Goal: Check status: Check status

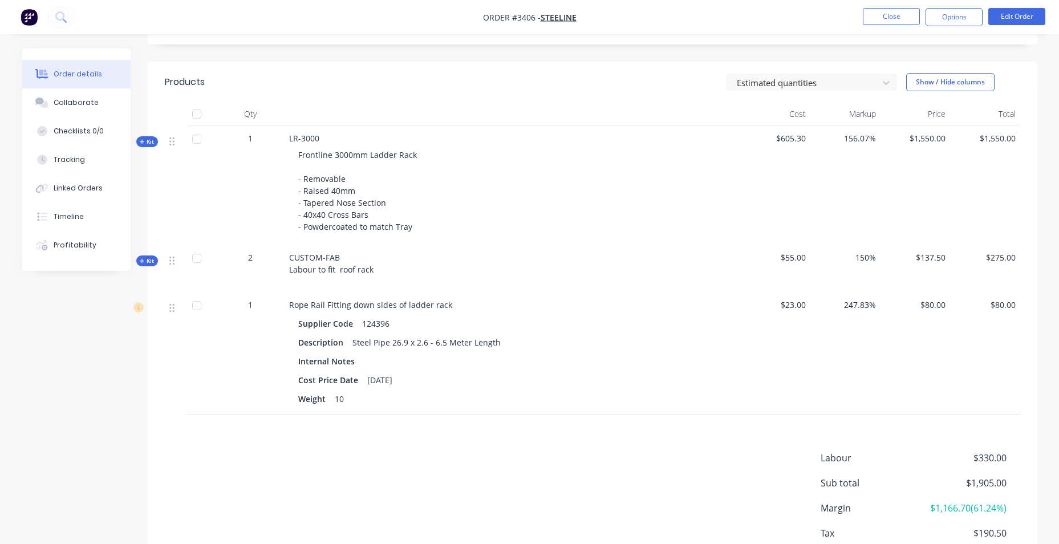
scroll to position [57, 0]
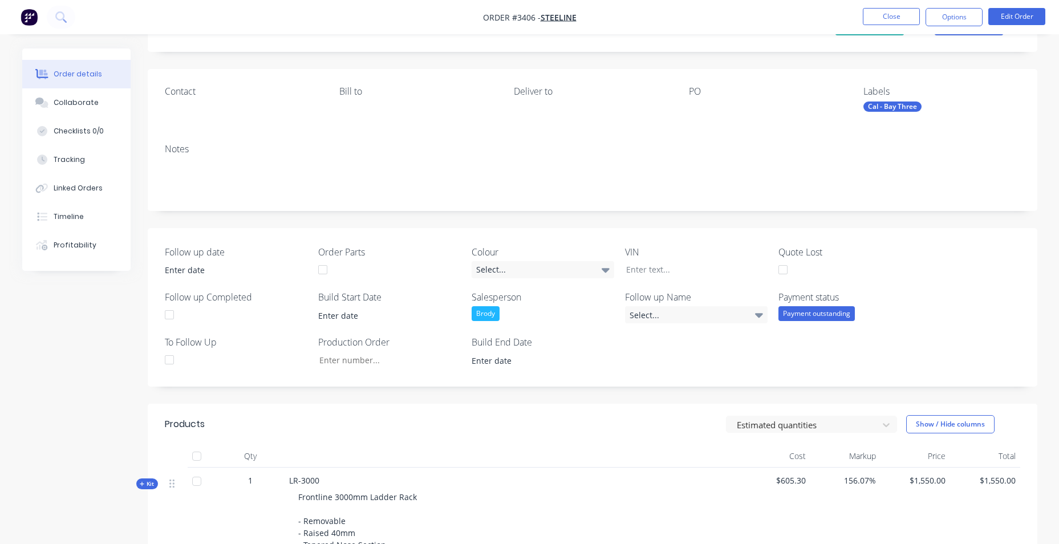
click at [27, 31] on nav "Order #3406 - Steeline Close Options Edit Order" at bounding box center [529, 17] width 1059 height 34
click at [31, 9] on img "button" at bounding box center [29, 17] width 17 height 17
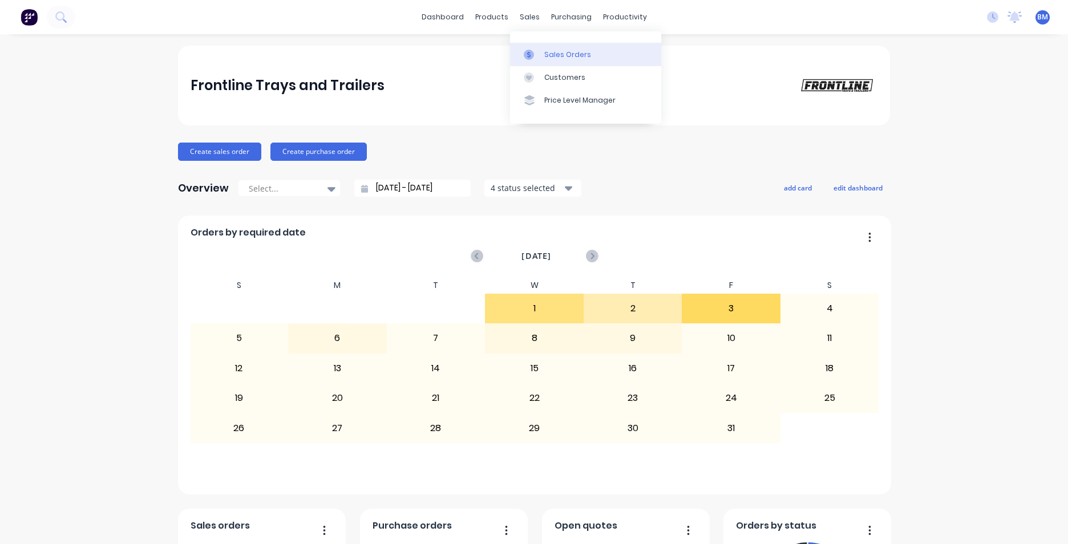
click at [567, 51] on div "Sales Orders" at bounding box center [567, 55] width 47 height 10
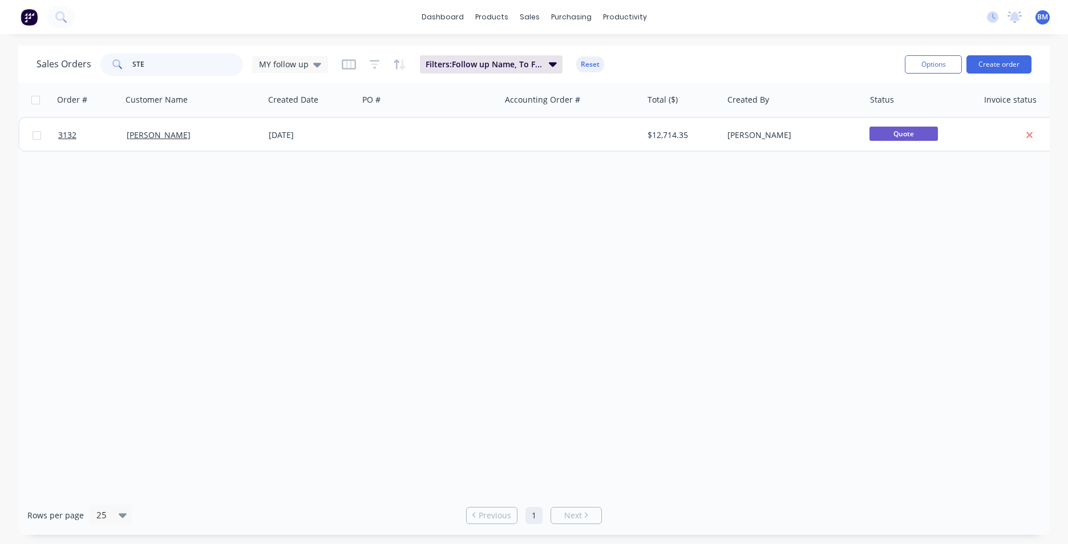
drag, startPoint x: 139, startPoint y: 72, endPoint x: 39, endPoint y: 72, distance: 100.4
click at [40, 73] on div "Sales Orders STE MY follow up" at bounding box center [182, 64] width 291 height 23
click at [313, 64] on icon at bounding box center [317, 65] width 8 height 5
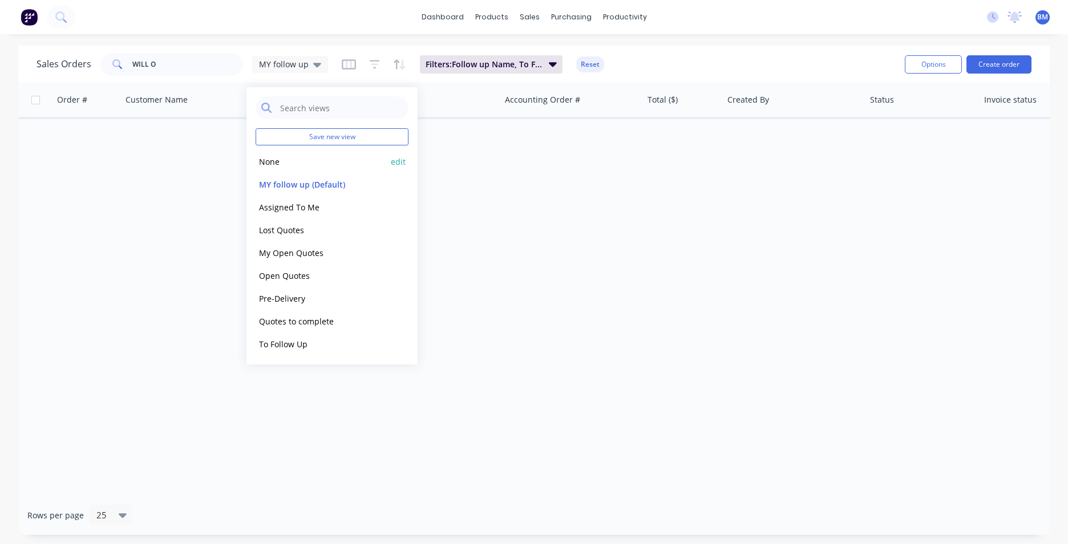
click at [300, 169] on div "None edit" at bounding box center [332, 161] width 153 height 23
click at [270, 157] on button "None" at bounding box center [321, 161] width 130 height 13
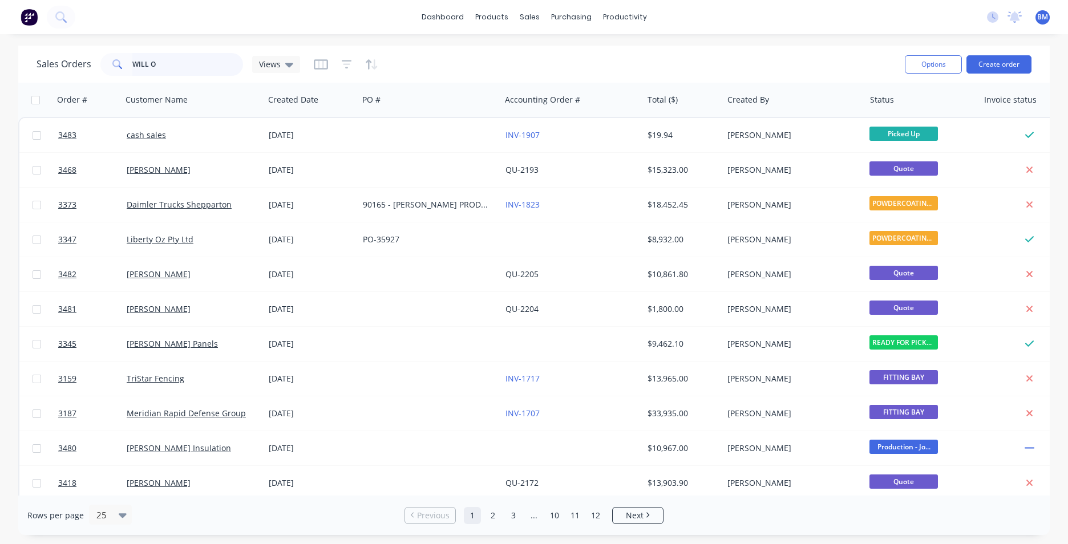
click at [177, 58] on input "WILL O" at bounding box center [187, 64] width 111 height 23
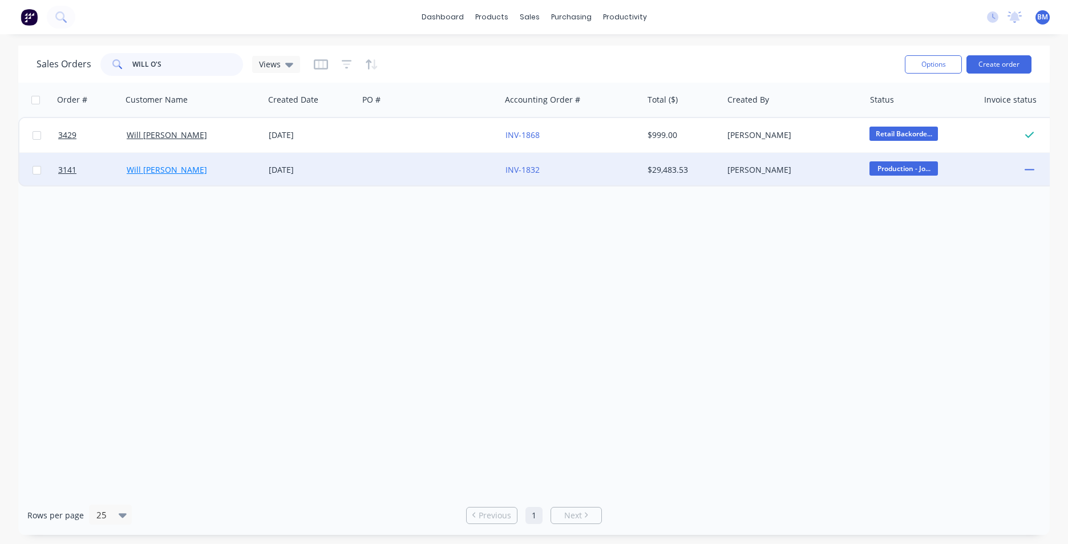
type input "WILL O'S"
click at [169, 173] on link "Will [PERSON_NAME]" at bounding box center [167, 169] width 80 height 11
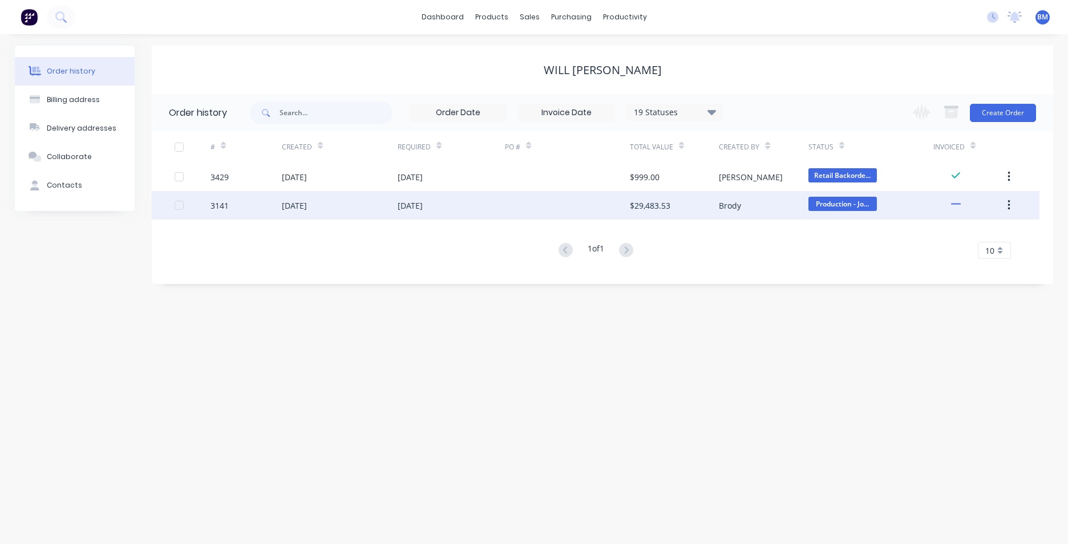
click at [225, 200] on div "3141" at bounding box center [219, 206] width 18 height 12
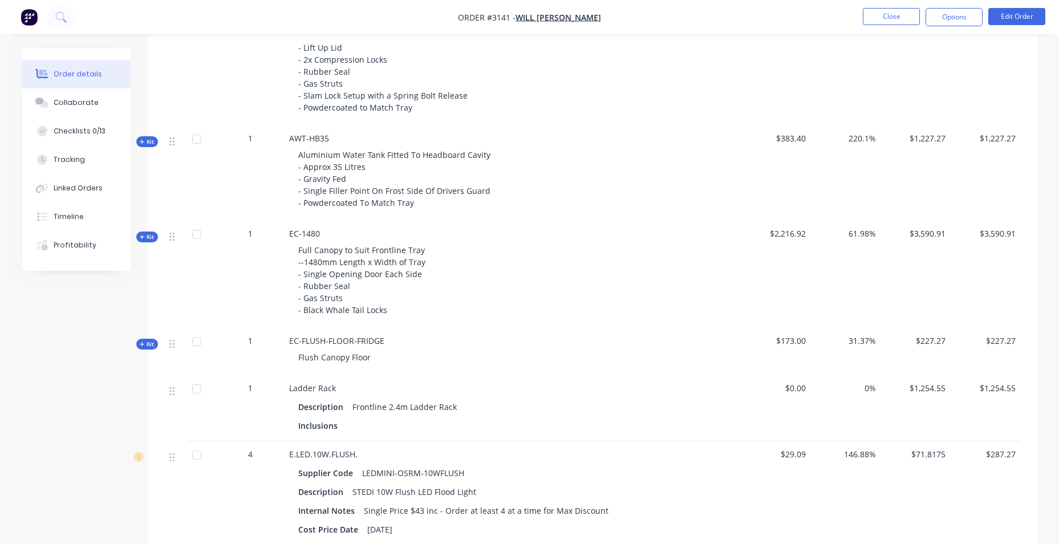
scroll to position [970, 0]
click at [145, 236] on span "Kit" at bounding box center [147, 236] width 15 height 9
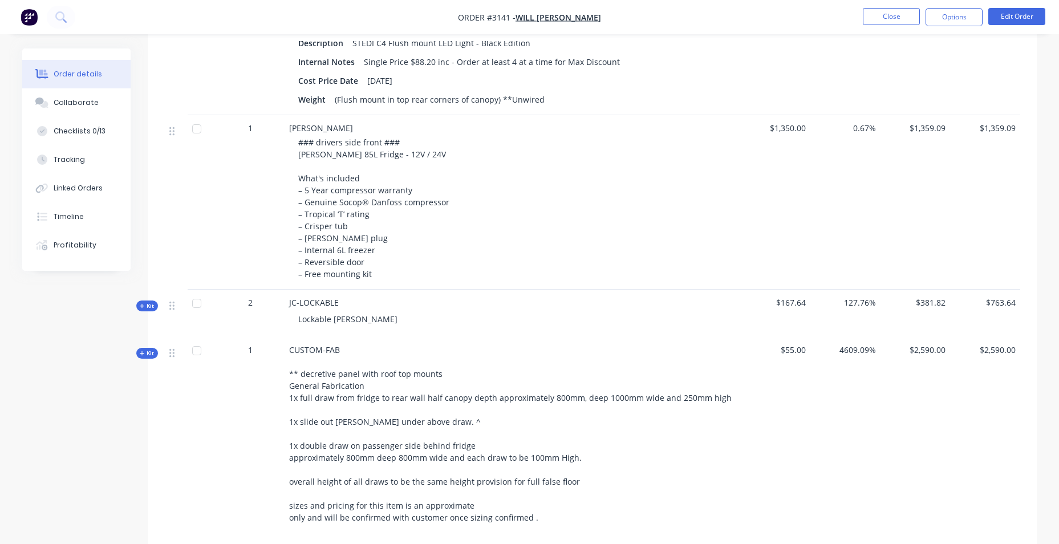
scroll to position [1988, 0]
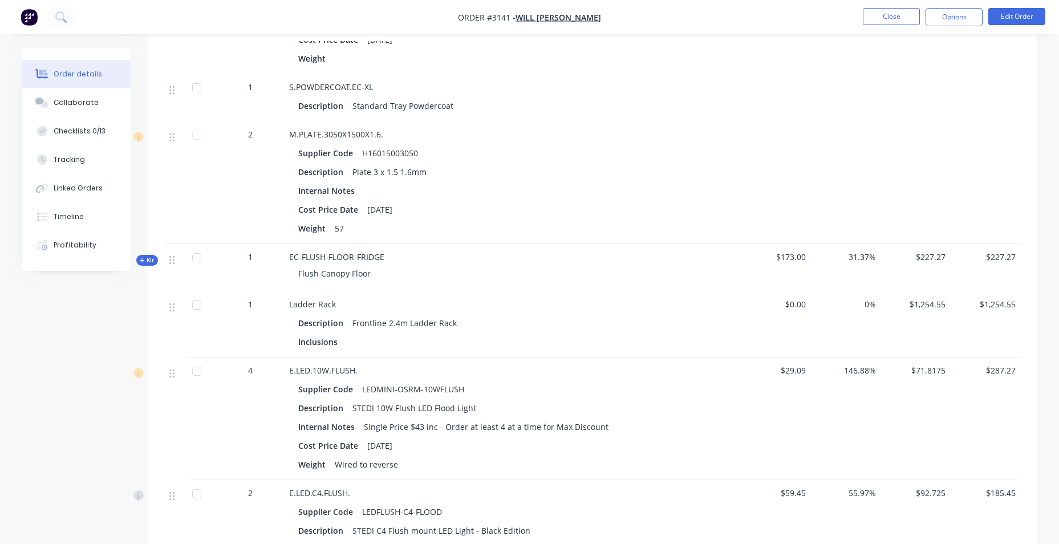
click at [32, 25] on img "button" at bounding box center [29, 17] width 17 height 17
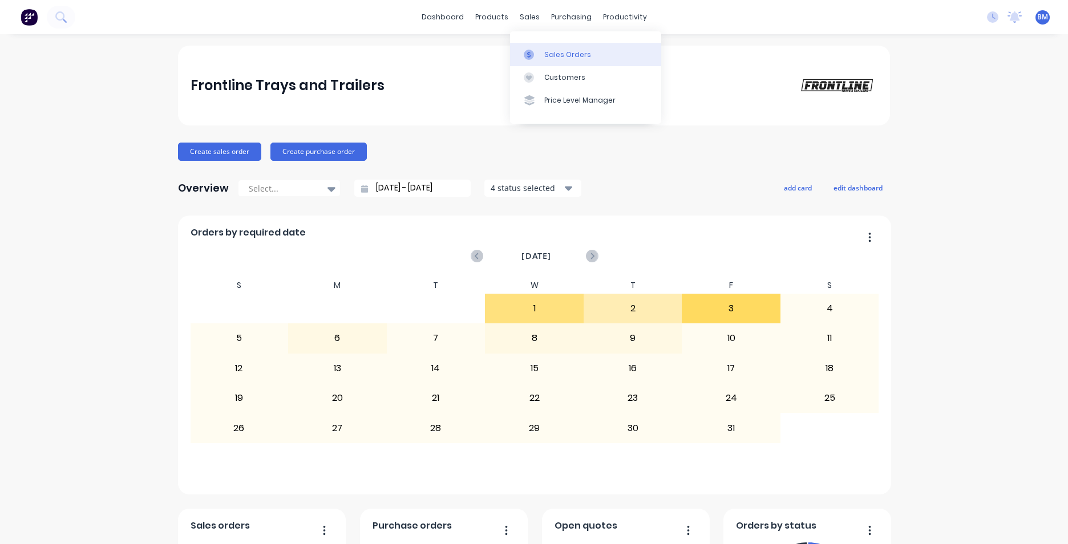
click at [536, 54] on div at bounding box center [532, 55] width 17 height 10
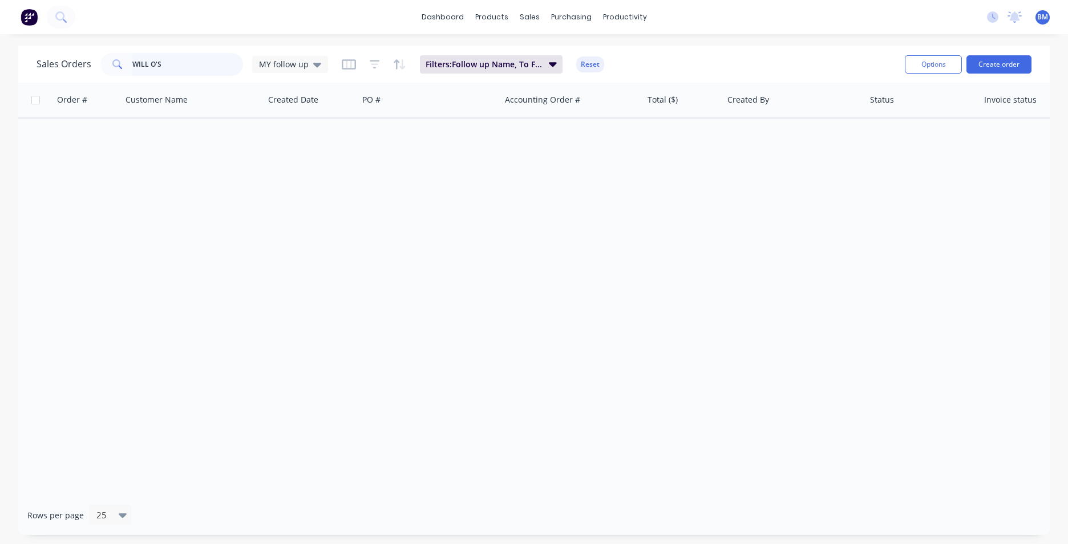
drag, startPoint x: 179, startPoint y: 65, endPoint x: -53, endPoint y: 63, distance: 232.2
click at [0, 63] on html "dashboard products sales purchasing productivity dashboard products Product Cat…" at bounding box center [534, 272] width 1068 height 544
click at [302, 62] on span "MY follow up" at bounding box center [284, 64] width 50 height 12
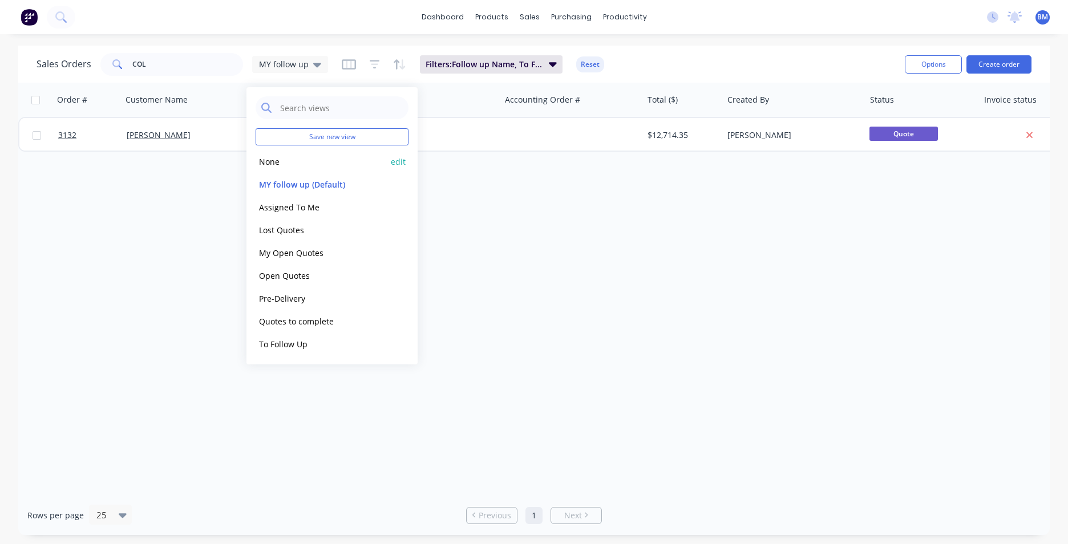
click at [269, 160] on button "None" at bounding box center [321, 161] width 130 height 13
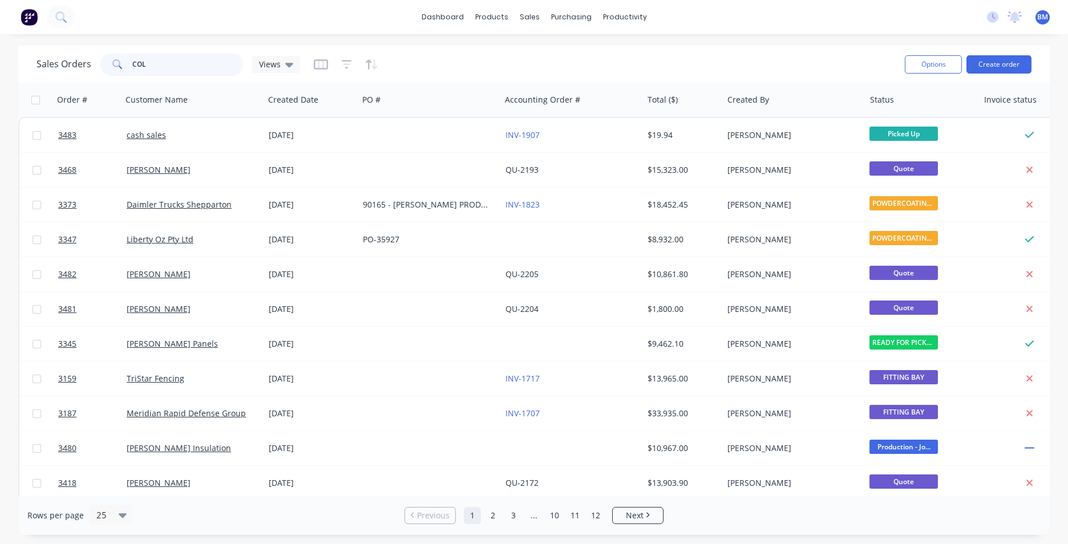
click at [9, 66] on div "Sales Orders COL Views Options Create order Order # Customer Name Created Date …" at bounding box center [534, 290] width 1068 height 489
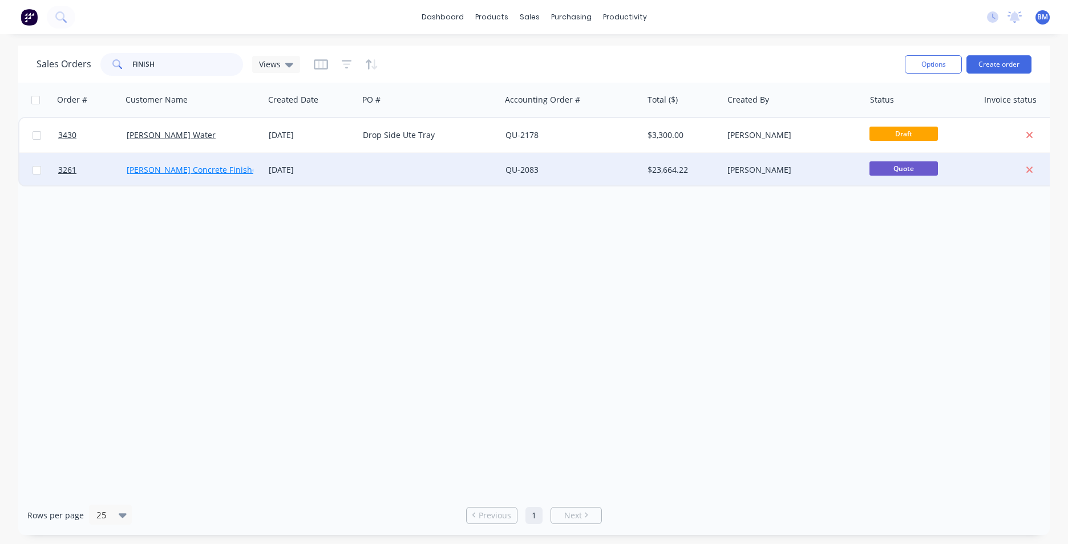
type input "FINISH"
click at [159, 172] on link "[PERSON_NAME] Concrete Finishes" at bounding box center [194, 169] width 134 height 11
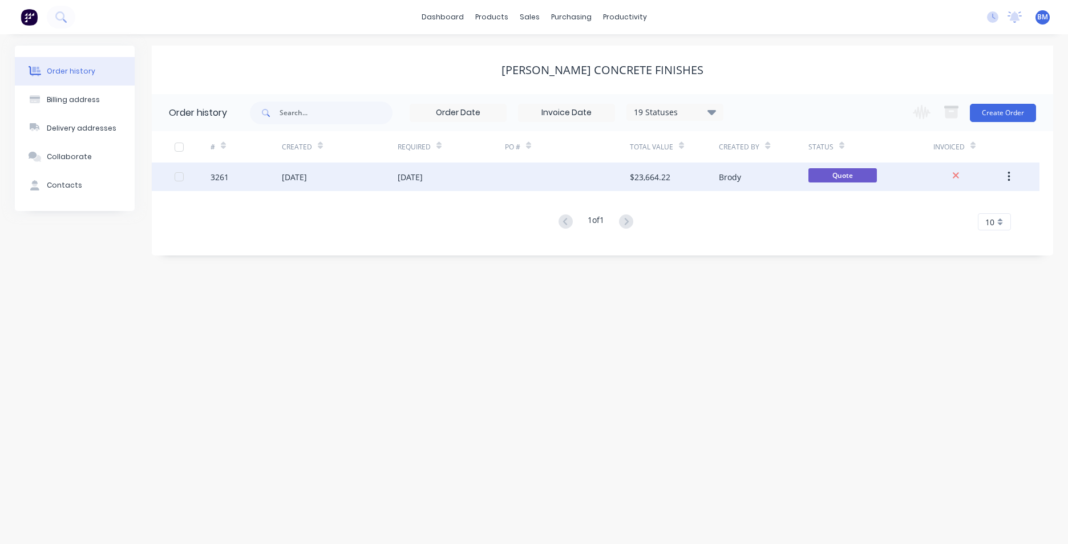
click at [374, 175] on div "[DATE]" at bounding box center [340, 177] width 116 height 29
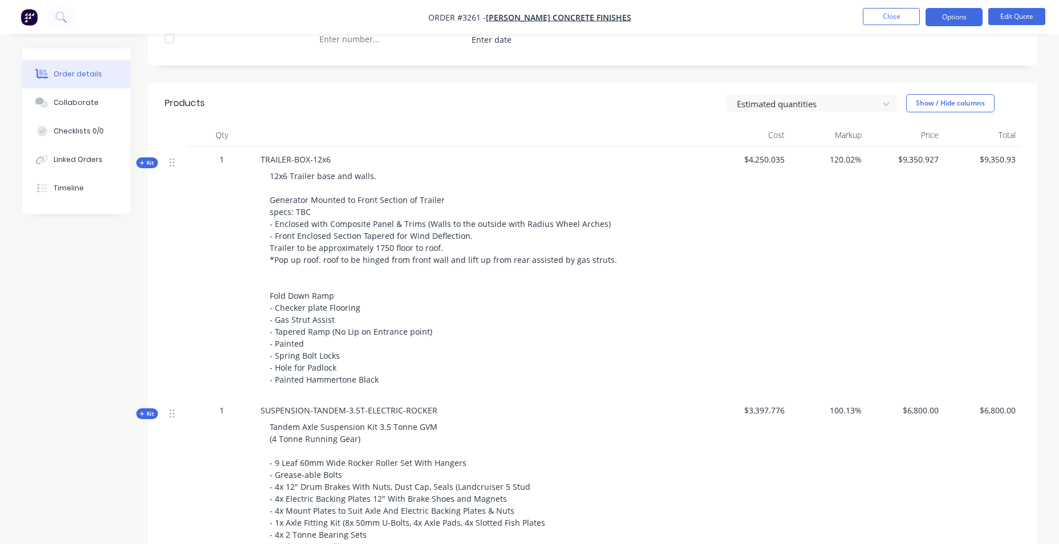
scroll to position [399, 0]
